Goal: Task Accomplishment & Management: Use online tool/utility

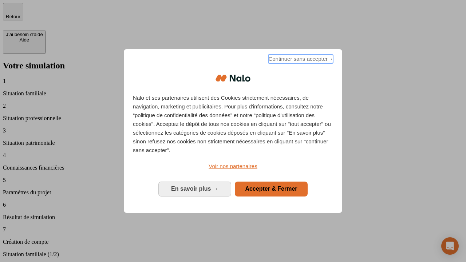
click at [300, 60] on span "Continuer sans accepter →" at bounding box center [301, 59] width 65 height 9
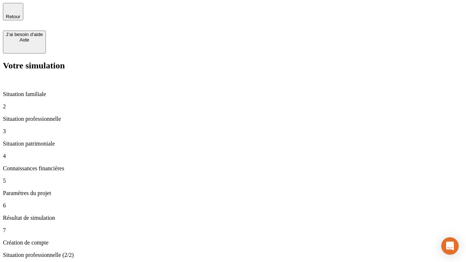
type input "30 000"
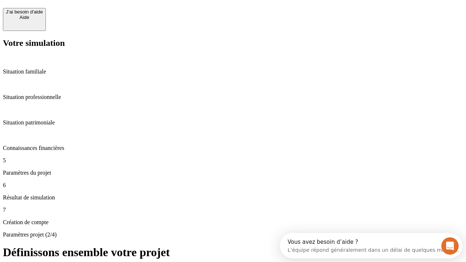
scroll to position [14, 0]
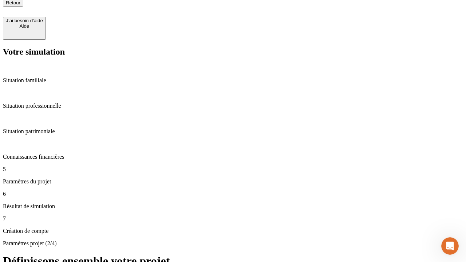
type input "25"
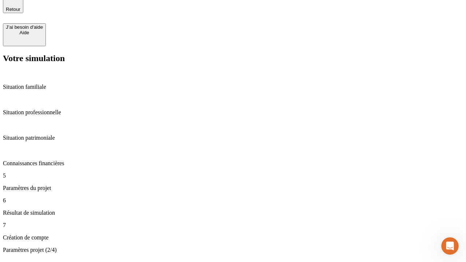
type input "64"
type input "1 000"
type input "640"
